Goal: Obtain resource: Obtain resource

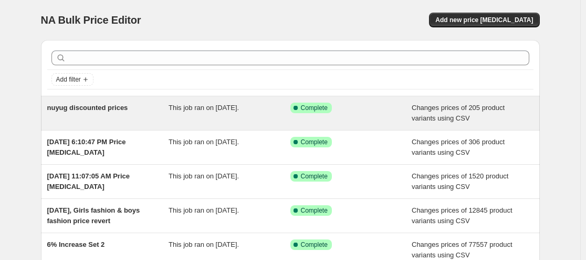
click at [202, 111] on span "This job ran on [DATE]." at bounding box center [204, 108] width 70 height 8
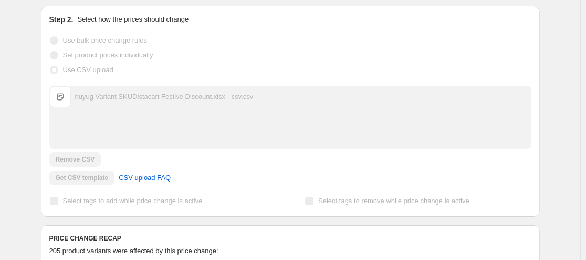
scroll to position [219, 0]
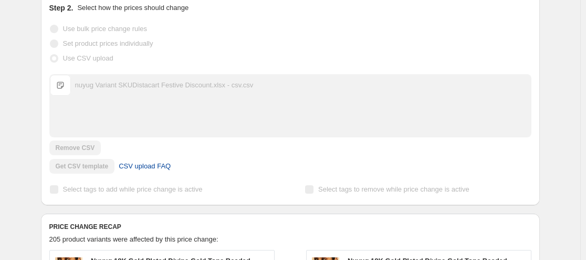
click at [150, 164] on span "CSV upload FAQ" at bounding box center [145, 166] width 52 height 11
click at [79, 168] on div "Get CSV template CSV upload FAQ" at bounding box center [290, 166] width 482 height 15
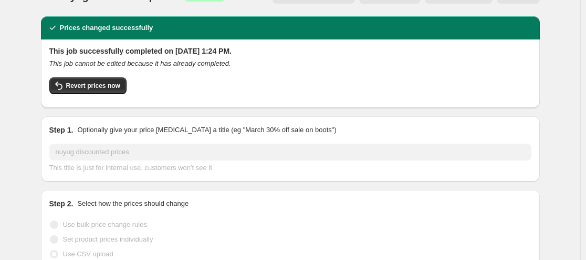
scroll to position [0, 0]
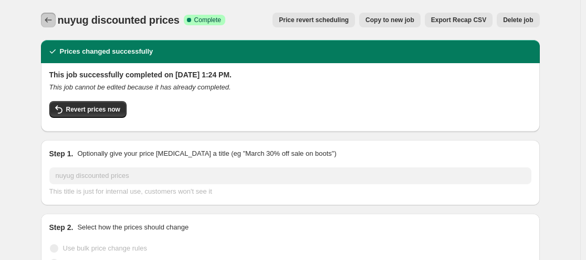
click at [49, 22] on icon "Price change jobs" at bounding box center [48, 20] width 11 height 11
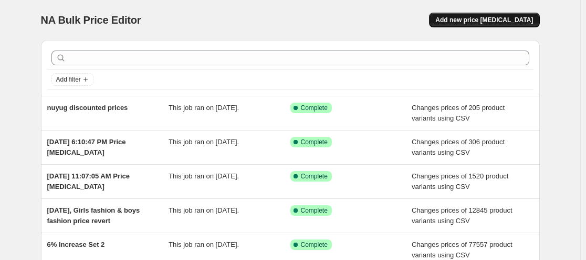
click at [486, 22] on span "Add new price [MEDICAL_DATA]" at bounding box center [485, 20] width 98 height 8
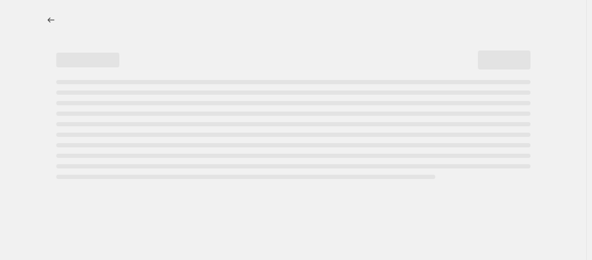
select select "percentage"
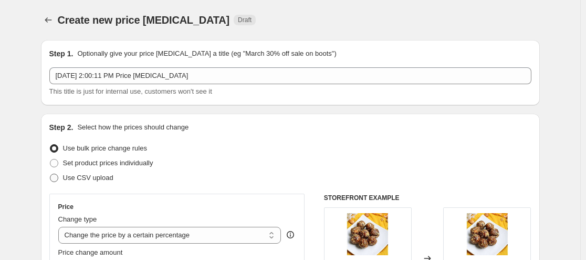
click at [105, 179] on span "Use CSV upload" at bounding box center [88, 177] width 50 height 8
click at [50, 174] on input "Use CSV upload" at bounding box center [50, 173] width 1 height 1
radio input "true"
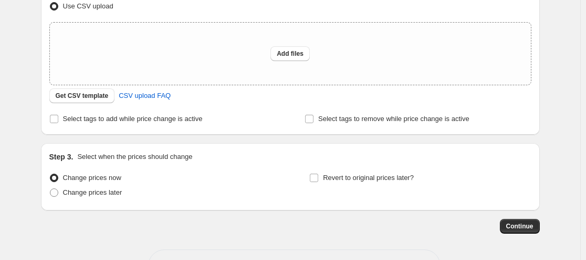
scroll to position [209, 0]
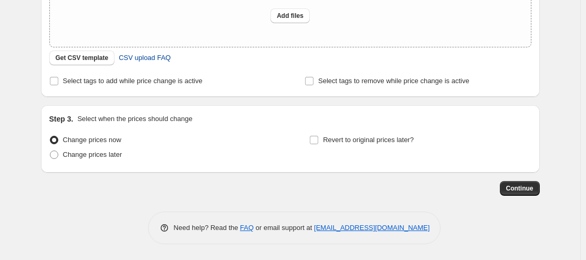
click at [153, 55] on span "CSV upload FAQ" at bounding box center [145, 58] width 52 height 11
click at [68, 54] on button "Get CSV template" at bounding box center [82, 57] width 66 height 15
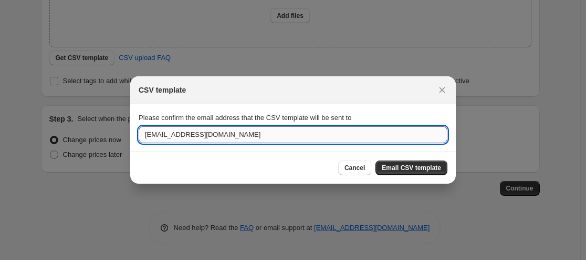
click at [267, 136] on input "[EMAIL_ADDRESS][DOMAIN_NAME]" at bounding box center [293, 134] width 309 height 17
type input "[EMAIL_ADDRESS][DOMAIN_NAME]"
click at [418, 166] on span "Email CSV template" at bounding box center [411, 167] width 59 height 8
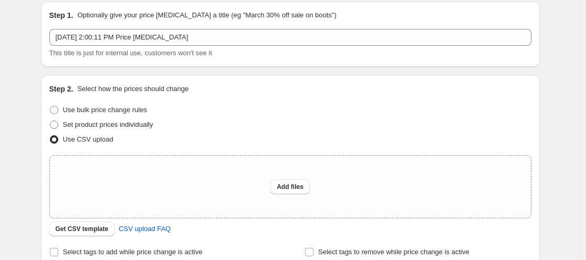
scroll to position [34, 0]
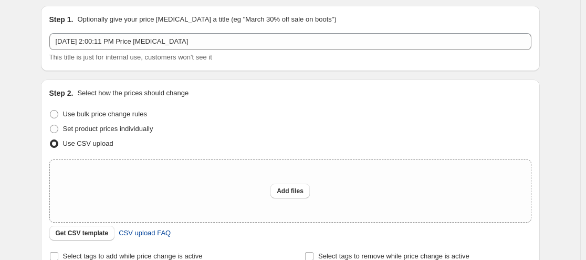
click at [152, 233] on span "CSV upload FAQ" at bounding box center [145, 233] width 52 height 11
click at [91, 235] on span "Get CSV template" at bounding box center [82, 233] width 53 height 8
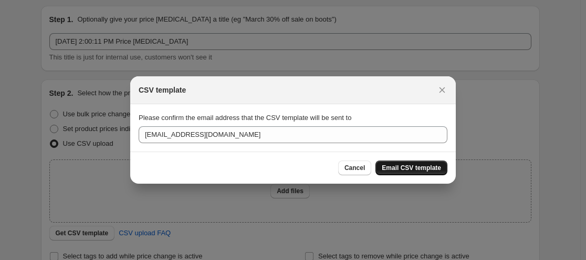
click at [406, 170] on span "Email CSV template" at bounding box center [411, 167] width 59 height 8
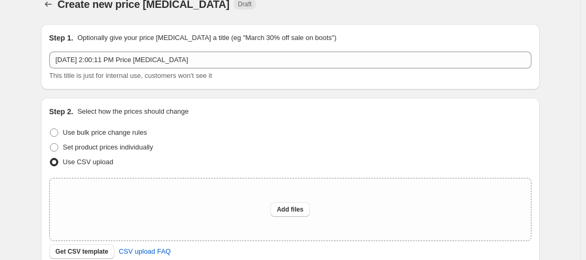
scroll to position [0, 0]
